Goal: Task Accomplishment & Management: Manage account settings

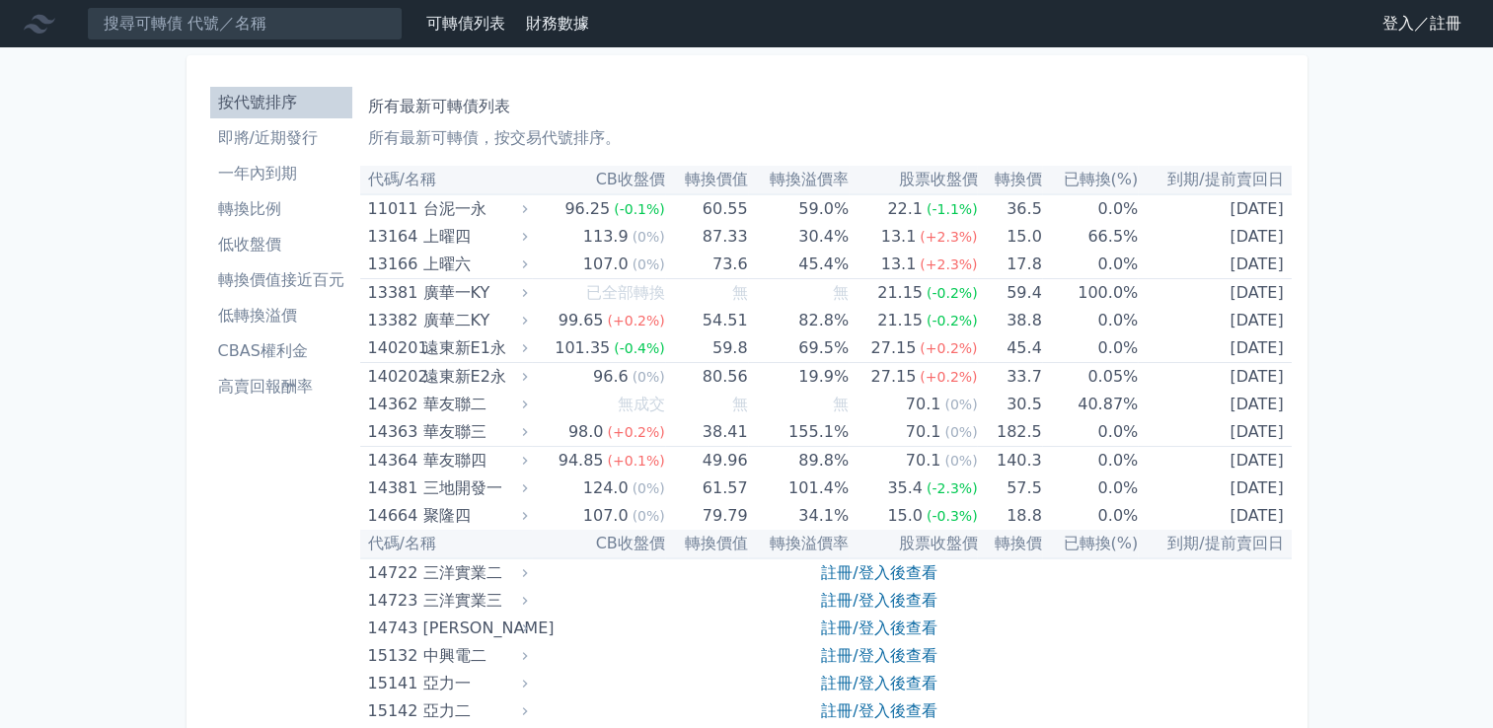
click at [1425, 24] on link "登入／註冊" at bounding box center [1422, 24] width 111 height 32
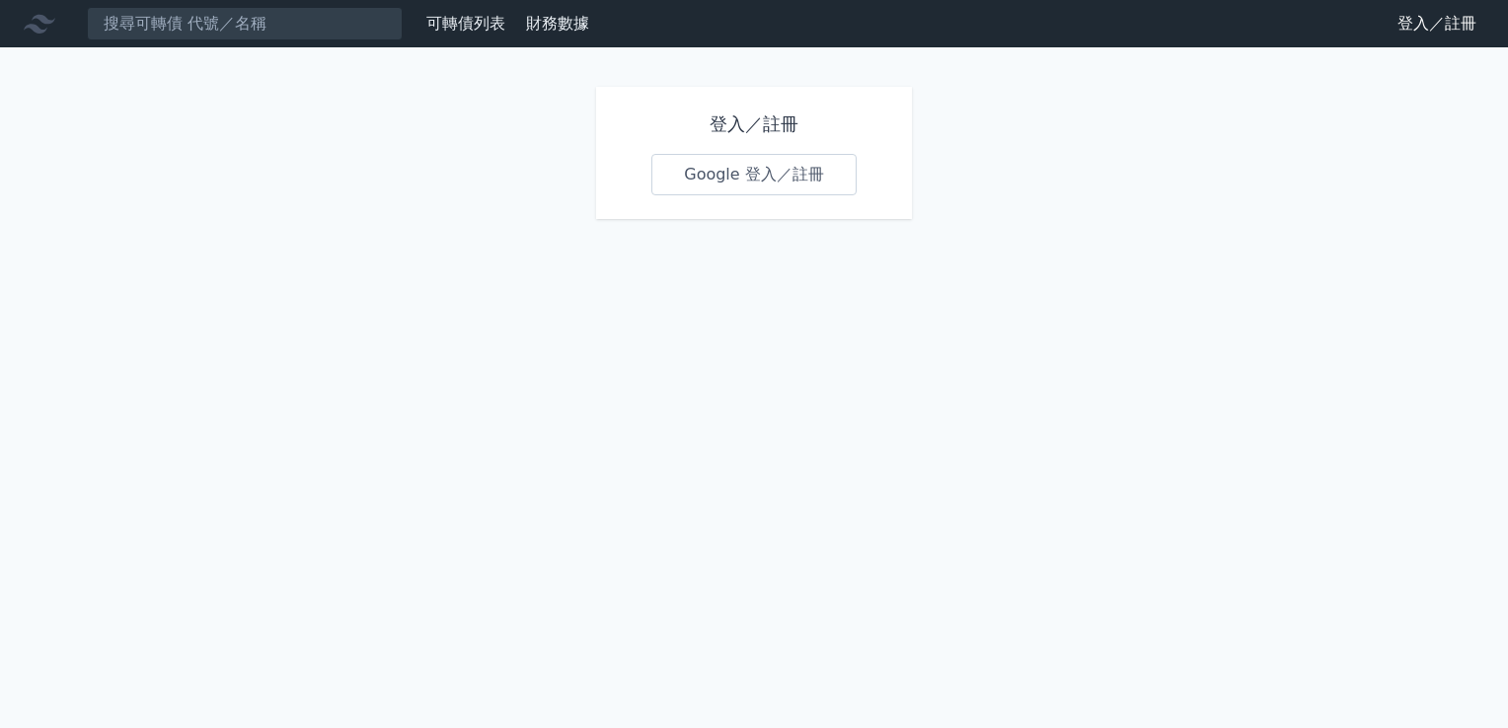
click at [752, 180] on link "Google 登入／註冊" at bounding box center [753, 174] width 205 height 41
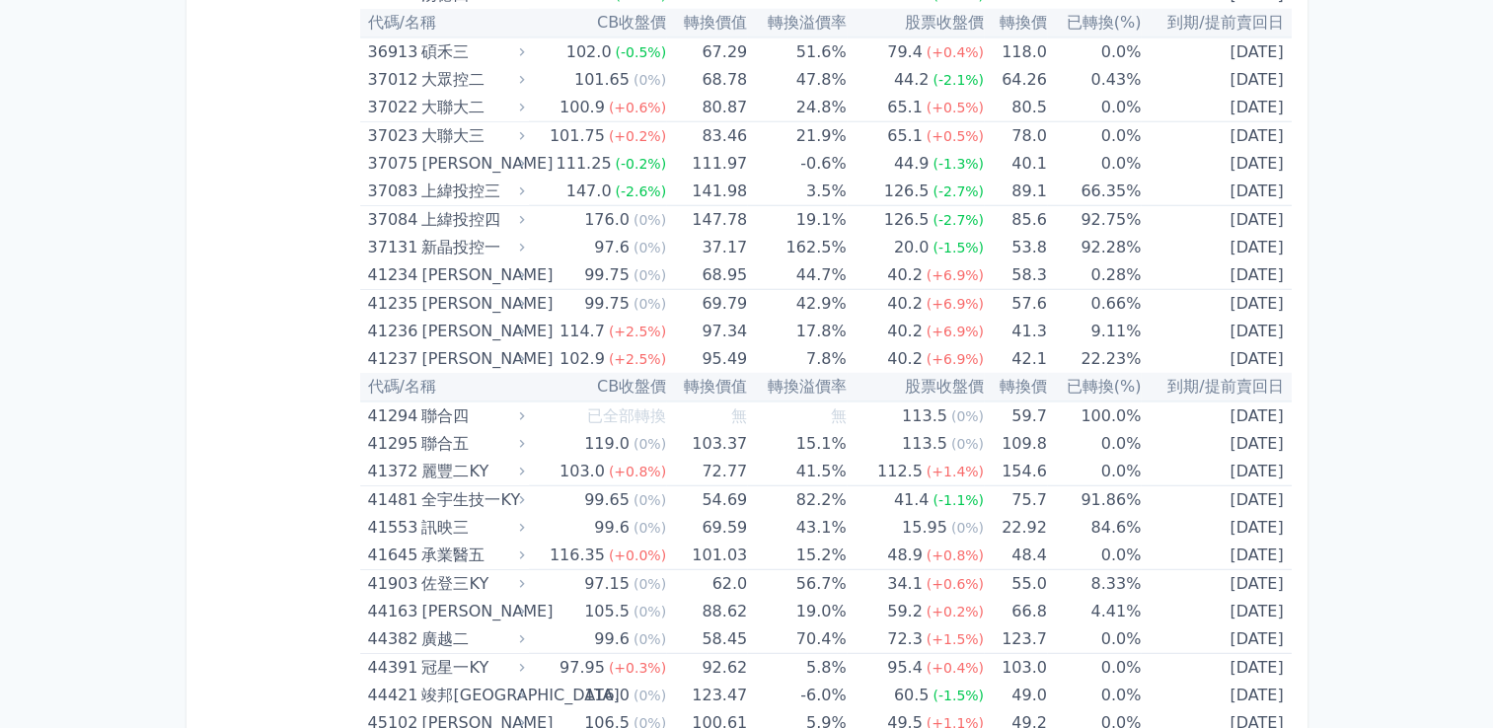
scroll to position [5723, 0]
